Goal: Information Seeking & Learning: Learn about a topic

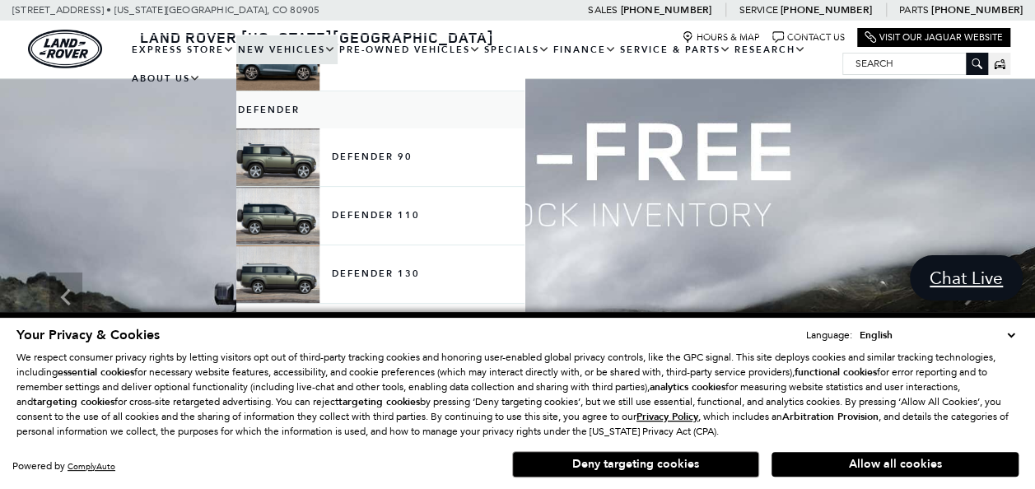
scroll to position [305, 0]
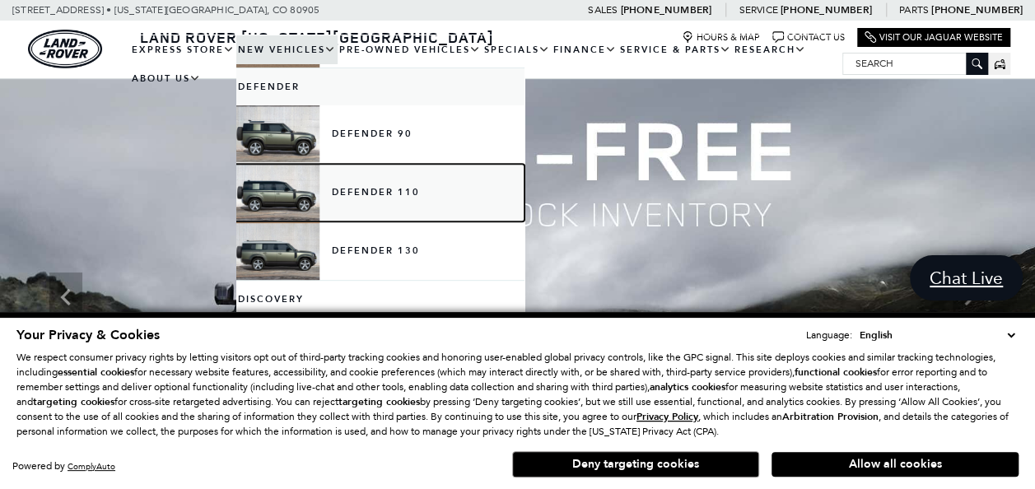
click at [389, 184] on link "Defender 110" at bounding box center [380, 193] width 288 height 58
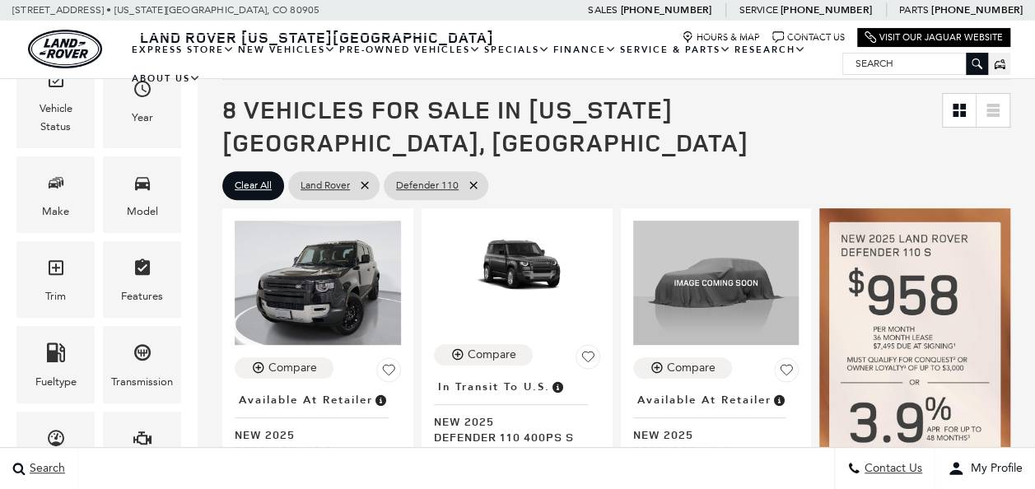
scroll to position [167, 0]
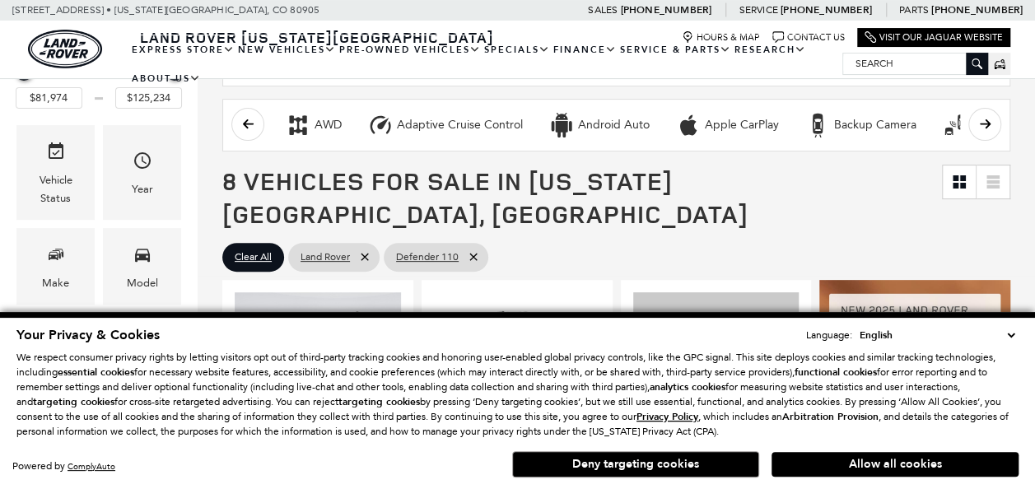
drag, startPoint x: 1044, startPoint y: 87, endPoint x: 1037, endPoint y: 110, distance: 24.0
click at [1009, 331] on select "English Spanish / Español English / [GEOGRAPHIC_DATA] Korean / 한국어 Vietnamese /…" at bounding box center [936, 335] width 163 height 16
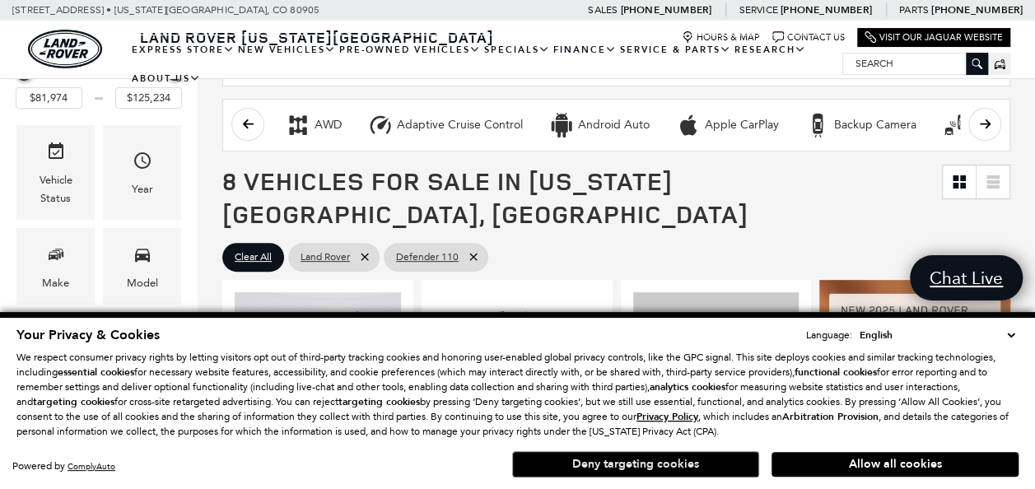
click at [729, 466] on button "Deny targeting cookies" at bounding box center [635, 464] width 247 height 26
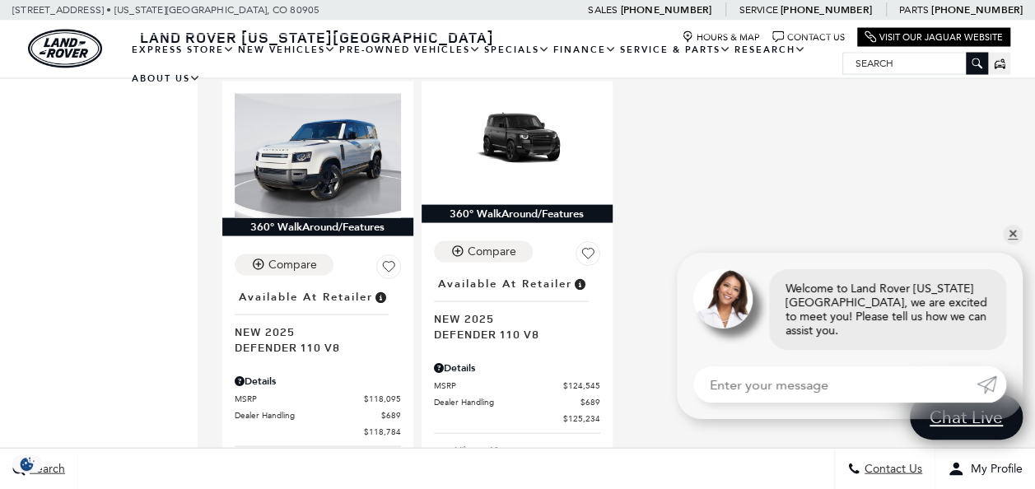
scroll to position [0, 0]
